Goal: Task Accomplishment & Management: Manage account settings

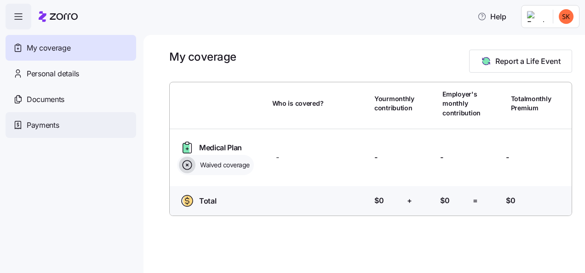
click at [56, 131] on div "Payments" at bounding box center [71, 125] width 131 height 26
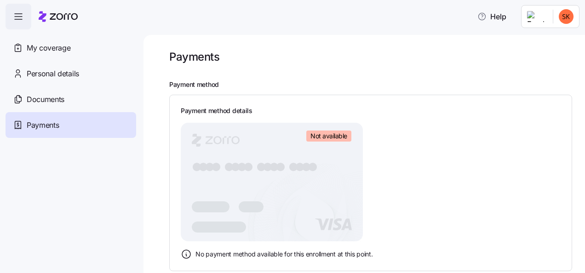
click at [335, 134] on span "Not available" at bounding box center [328, 136] width 37 height 8
click at [41, 95] on span "Documents" at bounding box center [46, 99] width 38 height 11
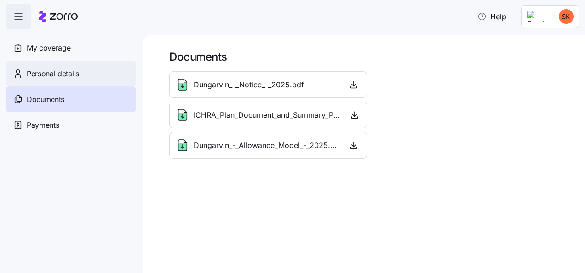
click at [44, 75] on span "Personal details" at bounding box center [53, 73] width 52 height 11
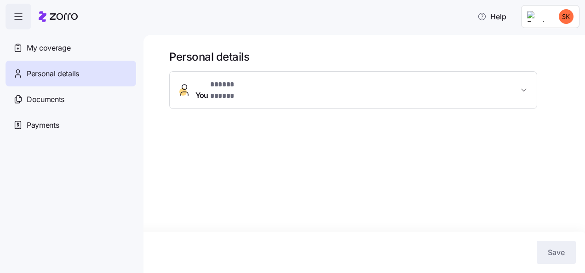
click at [284, 85] on span "You * ***** ***** *" at bounding box center [356, 90] width 323 height 22
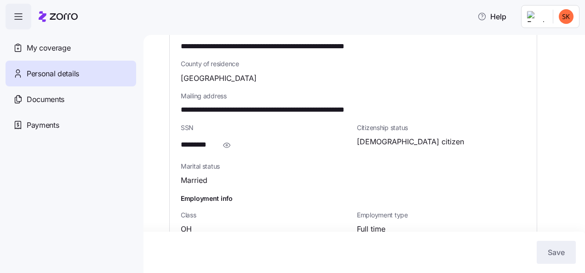
scroll to position [344, 0]
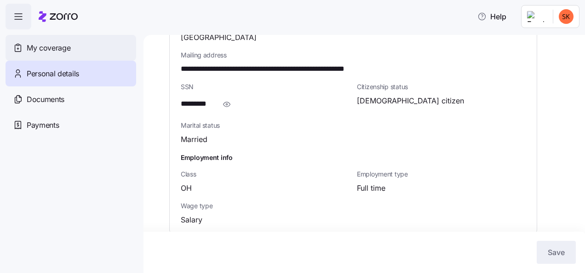
click at [46, 53] on span "My coverage" at bounding box center [49, 47] width 44 height 11
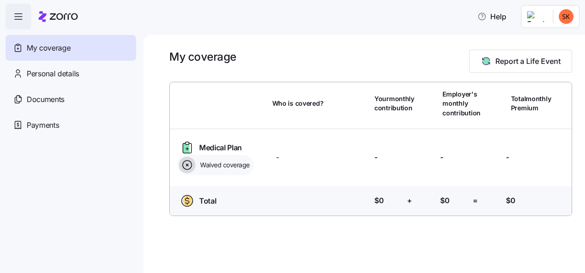
click at [211, 165] on span "Waived coverage" at bounding box center [223, 164] width 52 height 9
click at [187, 168] on icon at bounding box center [187, 165] width 17 height 17
click at [215, 211] on div "Total Who is covered? Your contribution: $0 + Employer's contribution: $0 = Tot…" at bounding box center [370, 202] width 409 height 33
click at [557, 20] on html "Help My coverage Personal details Documents Partners hub Payments My coverage R…" at bounding box center [292, 133] width 585 height 267
click at [531, 40] on icon at bounding box center [527, 41] width 9 height 9
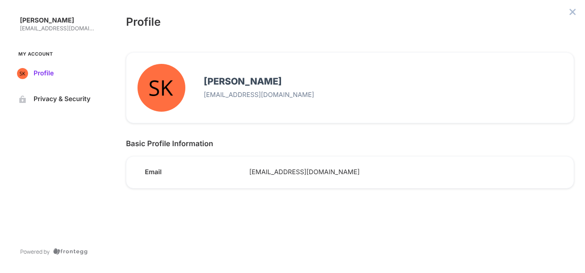
click at [49, 72] on span "Profile" at bounding box center [65, 73] width 62 height 7
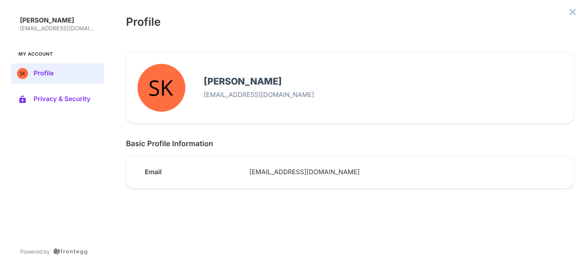
click at [60, 97] on span "Privacy & Security" at bounding box center [65, 99] width 62 height 7
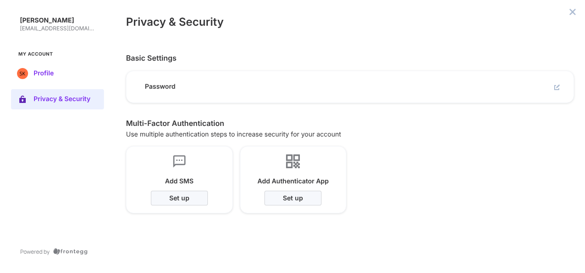
click at [37, 67] on button "Profile" at bounding box center [57, 73] width 93 height 20
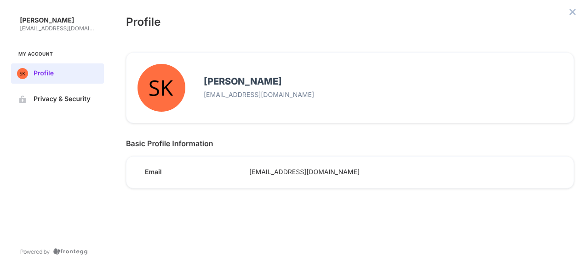
click at [266, 170] on span "skeita@dungarvin.com" at bounding box center [402, 172] width 306 height 8
click at [391, 81] on h4 "Setou Keita" at bounding box center [383, 81] width 358 height 11
click at [576, 11] on button "close admin-box" at bounding box center [572, 12] width 13 height 13
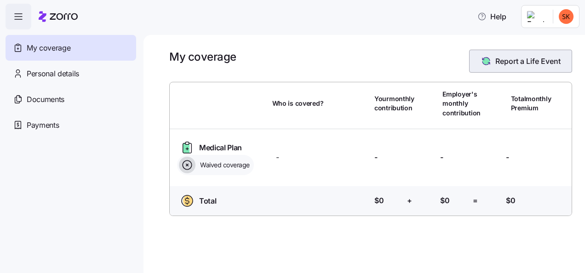
click at [503, 54] on button "Report a Life Event" at bounding box center [520, 61] width 103 height 23
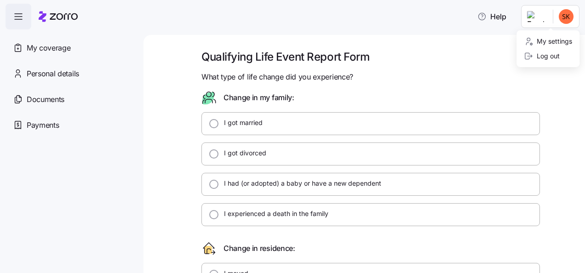
click at [562, 13] on html "Help My coverage Personal details Documents Partners hub Payments Qualifying Li…" at bounding box center [292, 133] width 585 height 267
click at [536, 45] on div "My settings" at bounding box center [547, 41] width 48 height 10
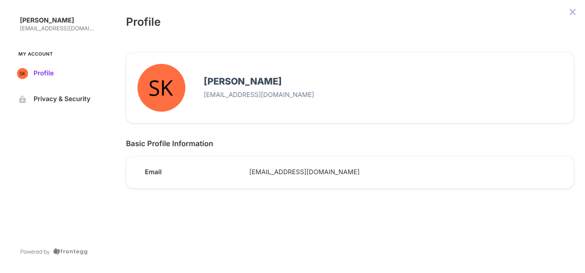
click at [49, 77] on span "Profile" at bounding box center [65, 73] width 62 height 7
click at [568, 12] on button "close admin-box" at bounding box center [572, 12] width 13 height 13
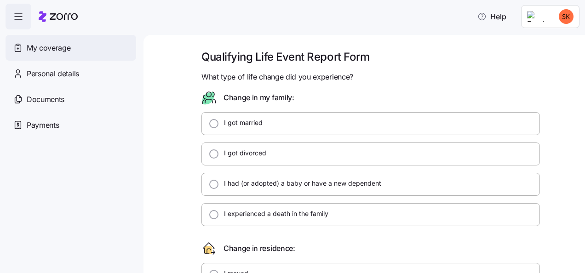
click at [30, 43] on span "My coverage" at bounding box center [49, 47] width 44 height 11
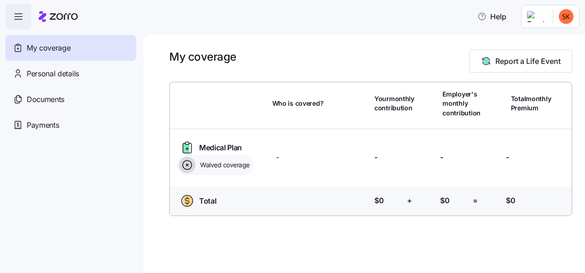
click at [17, 23] on span "button" at bounding box center [18, 16] width 25 height 25
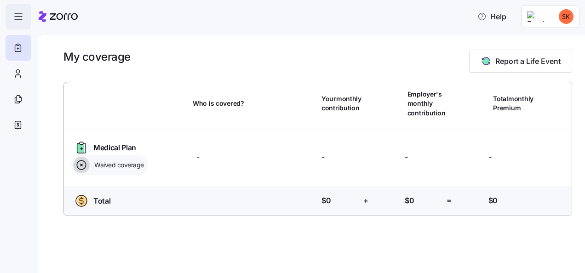
click at [17, 23] on span "button" at bounding box center [18, 16] width 25 height 25
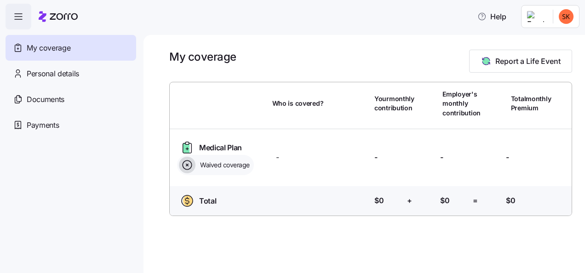
click at [17, 23] on span "button" at bounding box center [18, 16] width 25 height 25
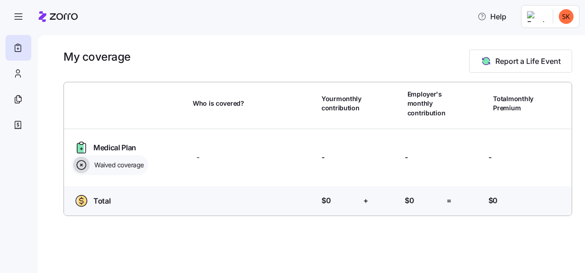
click at [80, 165] on icon at bounding box center [81, 165] width 17 height 17
click at [568, 15] on html "Help My coverage Report a Life Event Who is covered? Your monthly contribution …" at bounding box center [292, 133] width 585 height 267
click at [545, 53] on div "Log out" at bounding box center [541, 56] width 36 height 10
